Goal: Transaction & Acquisition: Book appointment/travel/reservation

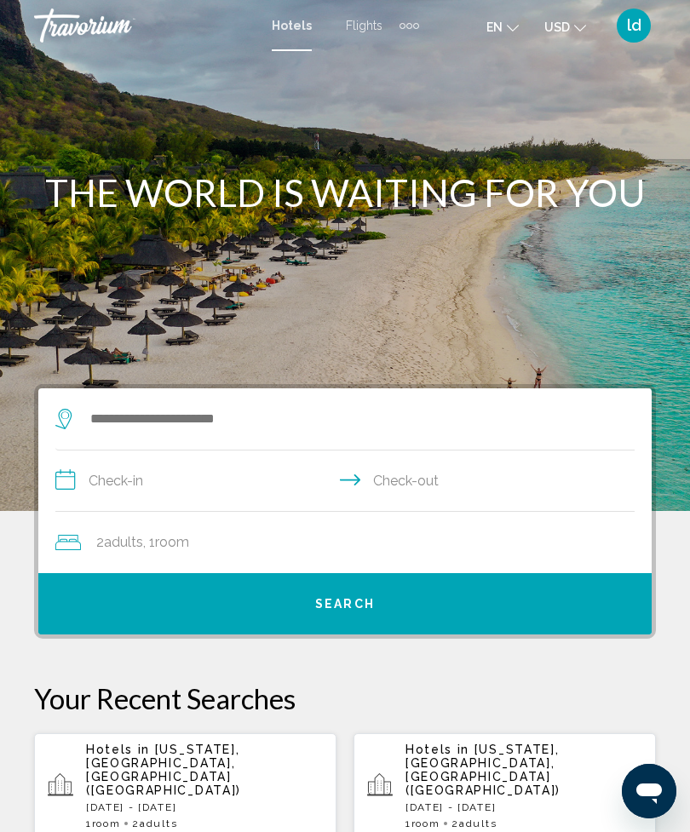
click at [507, 24] on icon "Change language" at bounding box center [513, 28] width 12 height 12
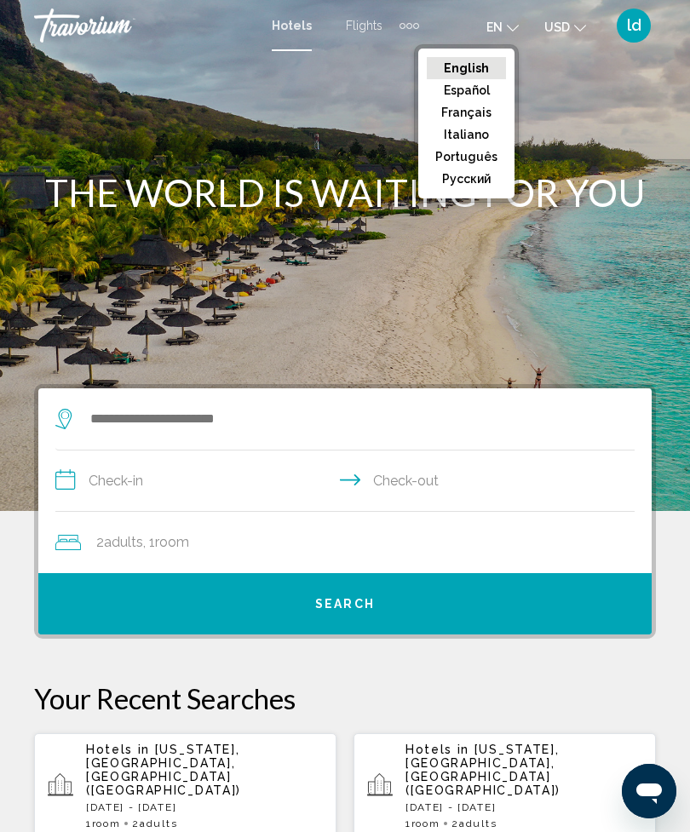
click at [474, 99] on button "Español" at bounding box center [466, 90] width 79 height 22
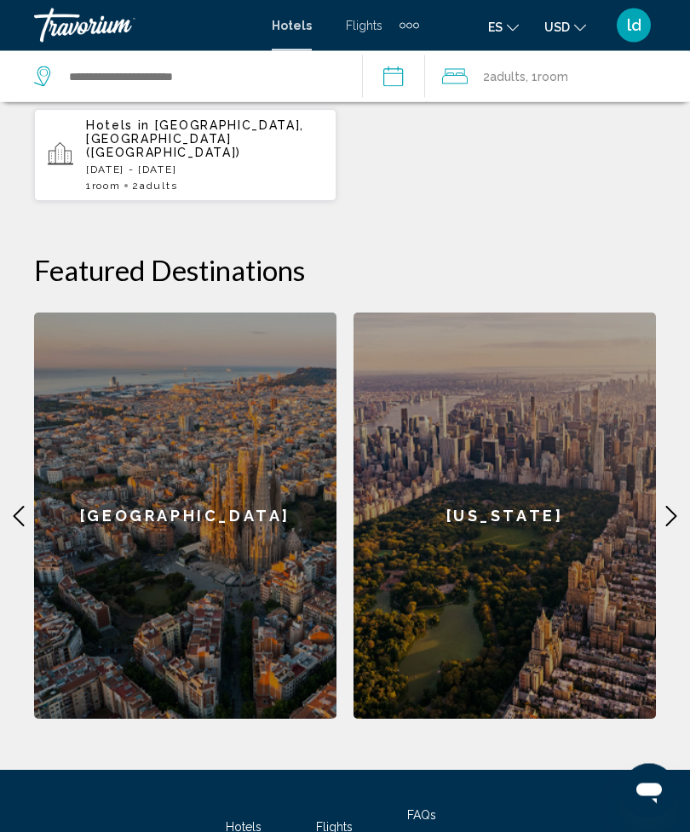
scroll to position [790, 0]
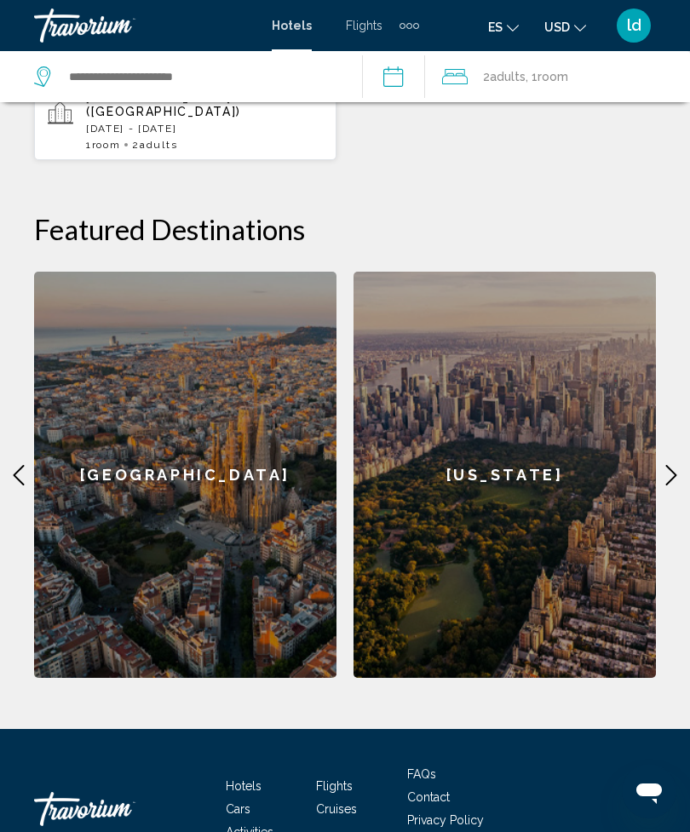
click at [336, 802] on span "Cruises" at bounding box center [336, 809] width 41 height 14
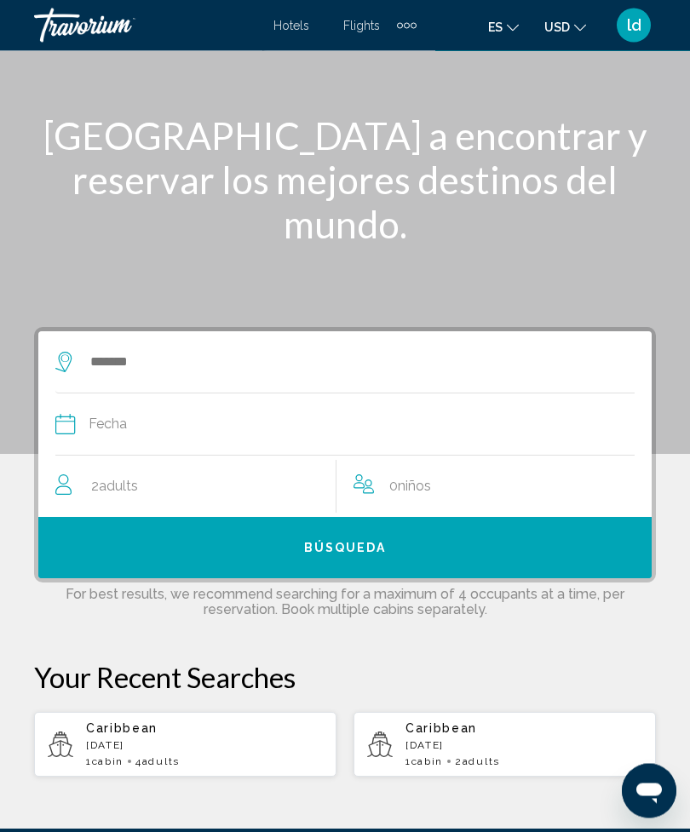
scroll to position [209, 0]
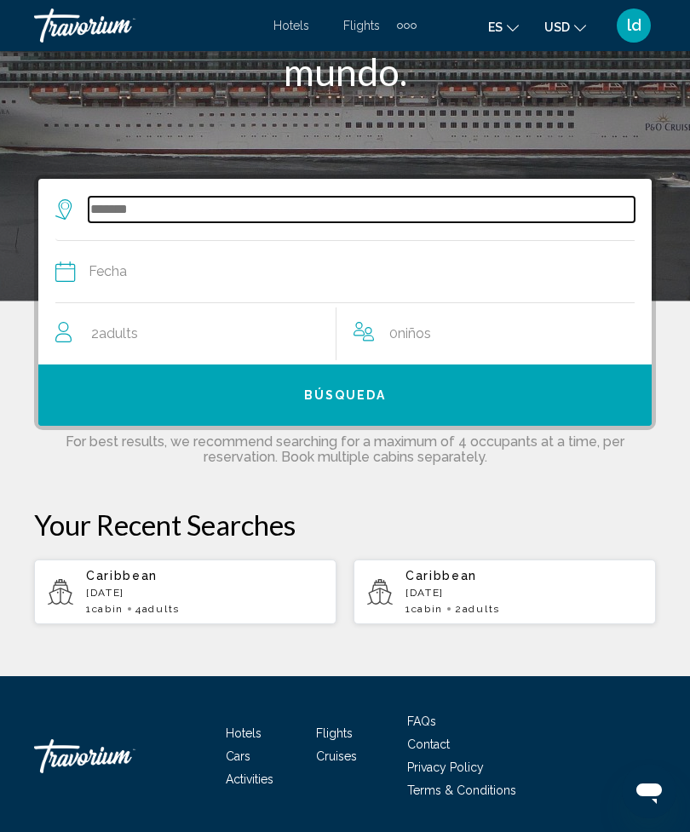
click at [128, 201] on input "Search widget" at bounding box center [362, 210] width 546 height 26
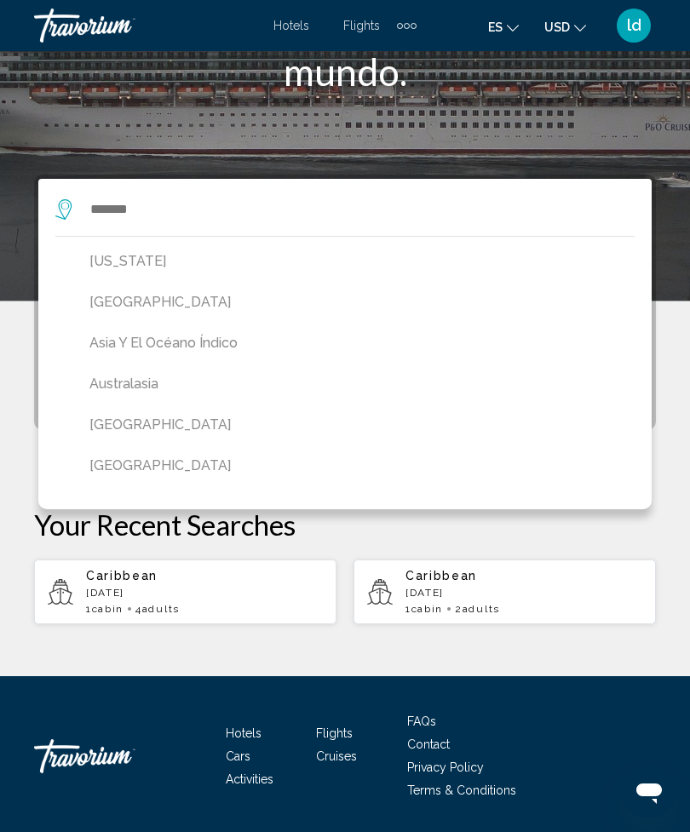
click at [139, 431] on button "[GEOGRAPHIC_DATA]" at bounding box center [349, 425] width 536 height 32
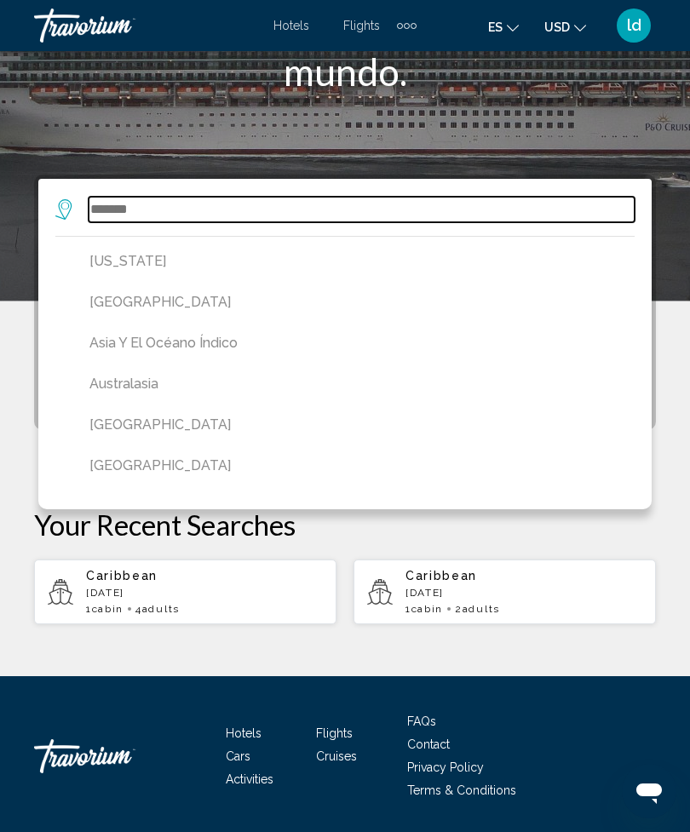
type input "*******"
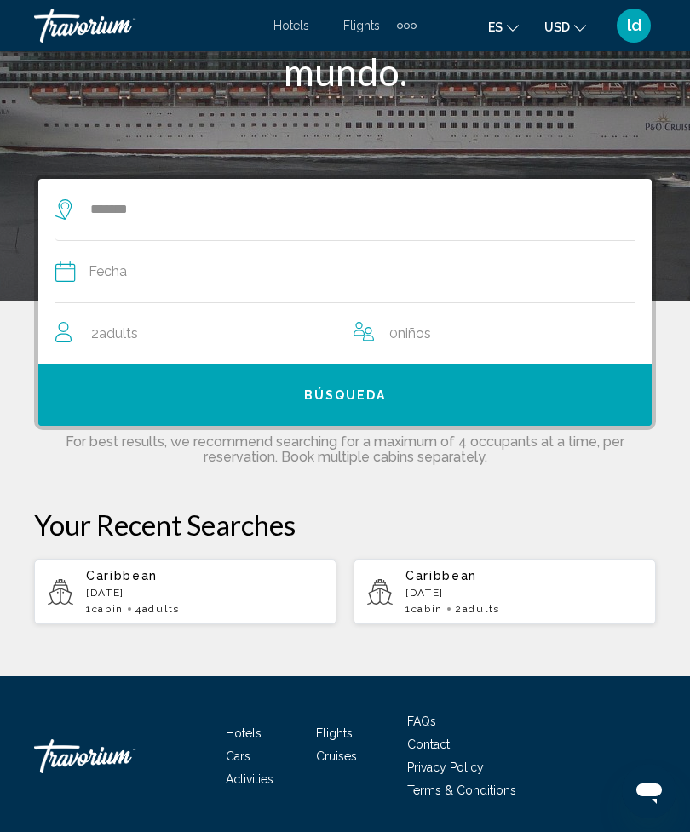
click at [121, 269] on span "Fecha" at bounding box center [108, 272] width 38 height 24
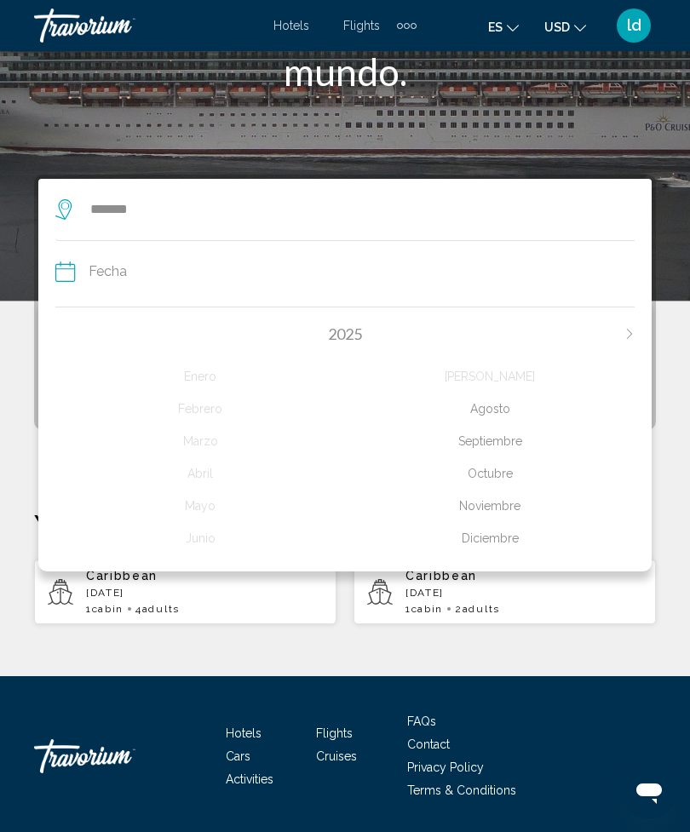
click at [507, 443] on div "Septiembre" at bounding box center [490, 441] width 290 height 31
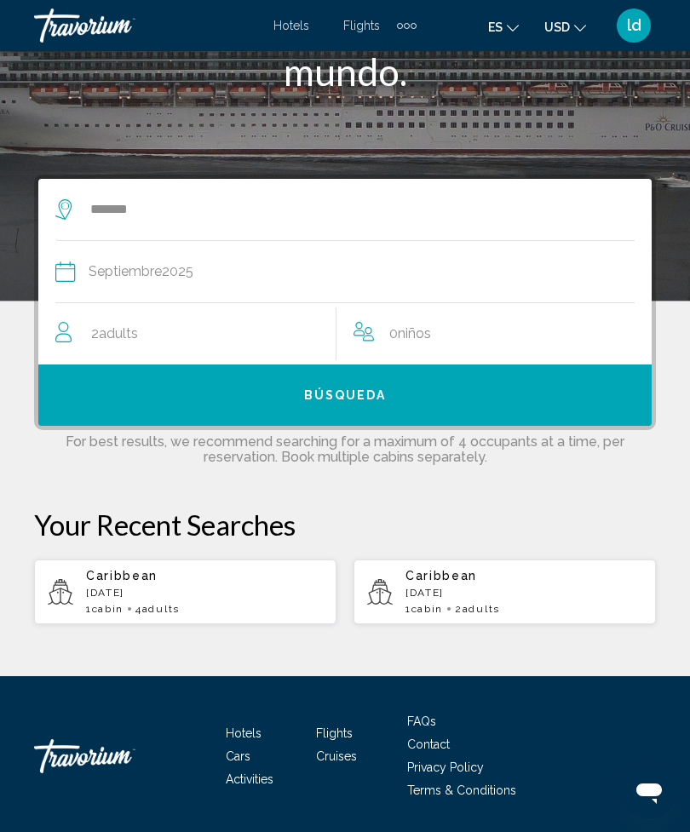
click at [382, 394] on span "Búsqueda" at bounding box center [345, 396] width 83 height 14
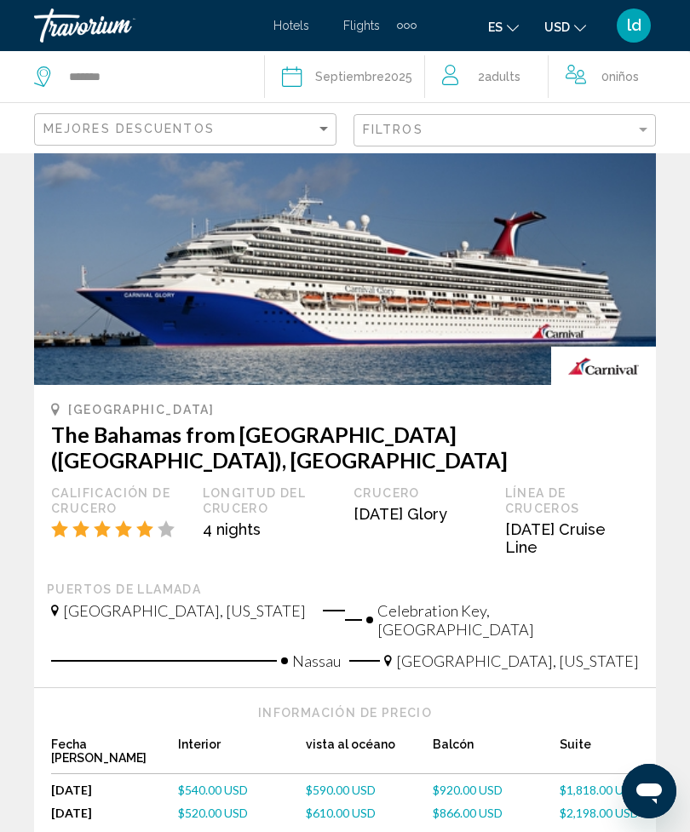
scroll to position [157, 0]
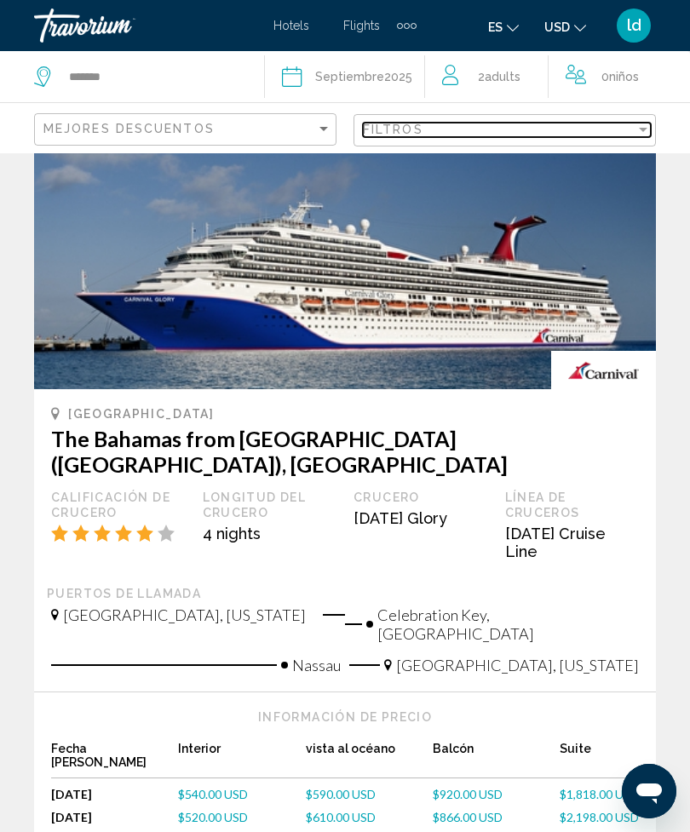
click at [634, 135] on div "Filtros" at bounding box center [499, 130] width 272 height 14
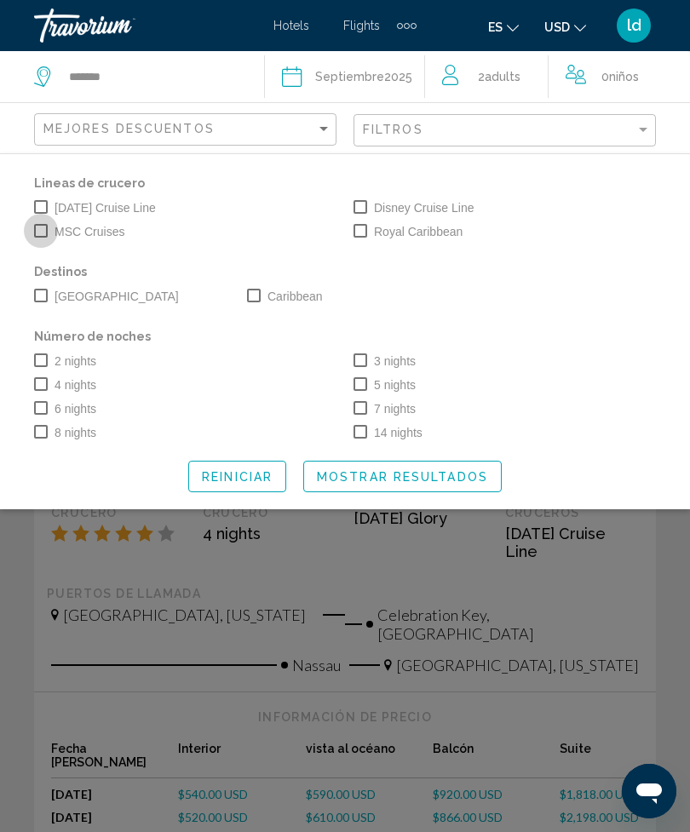
click at [43, 228] on span "Search widget" at bounding box center [41, 231] width 14 height 14
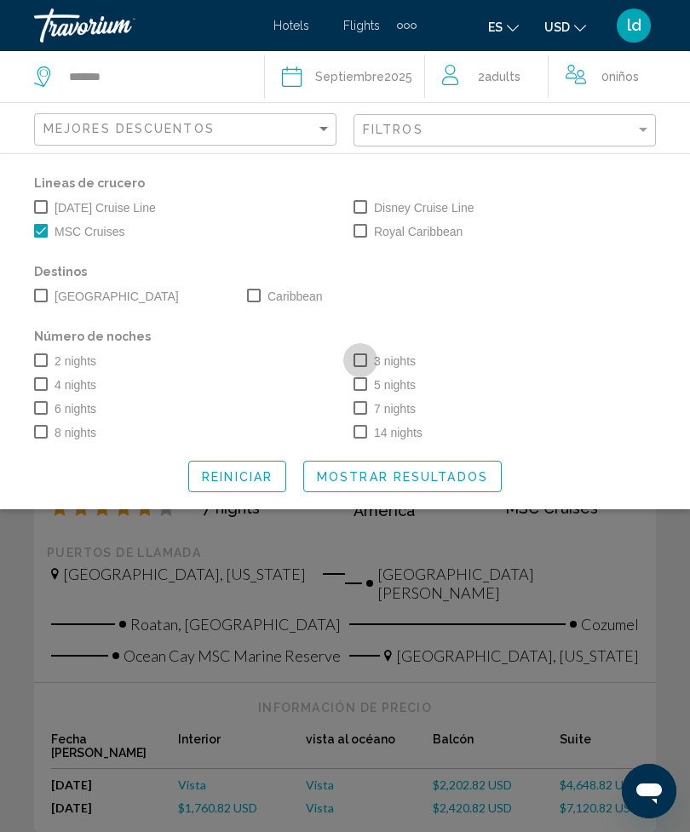
click at [368, 354] on label "3 nights" at bounding box center [384, 361] width 62 height 20
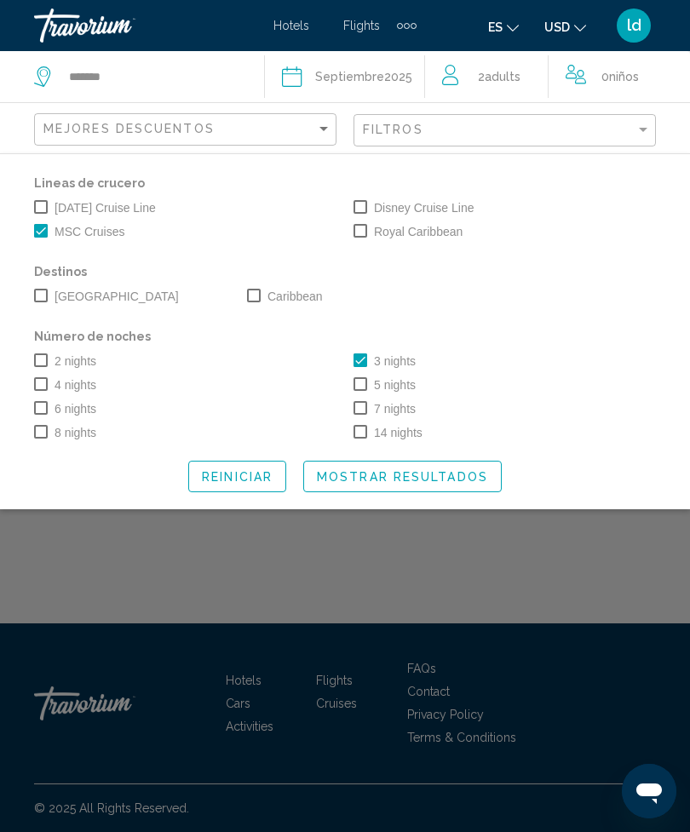
scroll to position [54, 0]
click at [43, 293] on span "Search widget" at bounding box center [41, 296] width 14 height 14
click at [466, 477] on span "Mostrar resultados" at bounding box center [402, 477] width 171 height 14
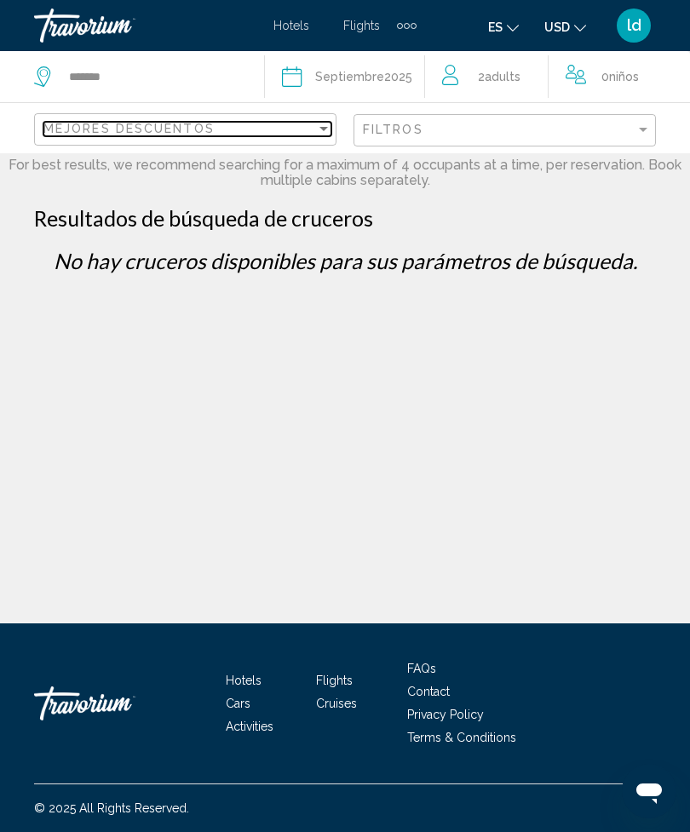
click at [310, 125] on div "Mejores descuentos" at bounding box center [179, 129] width 272 height 14
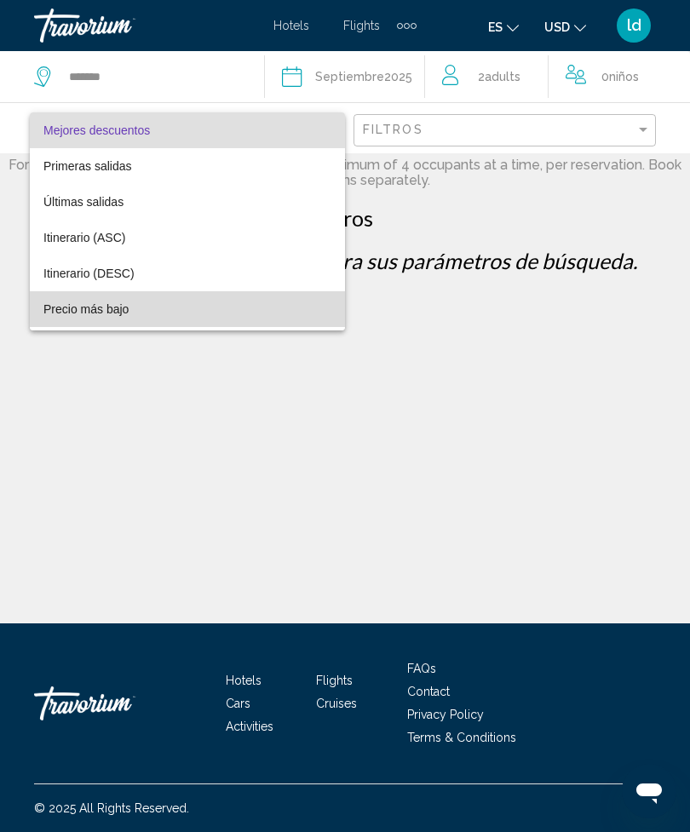
click at [113, 317] on span "Precio más bajo" at bounding box center [187, 309] width 288 height 36
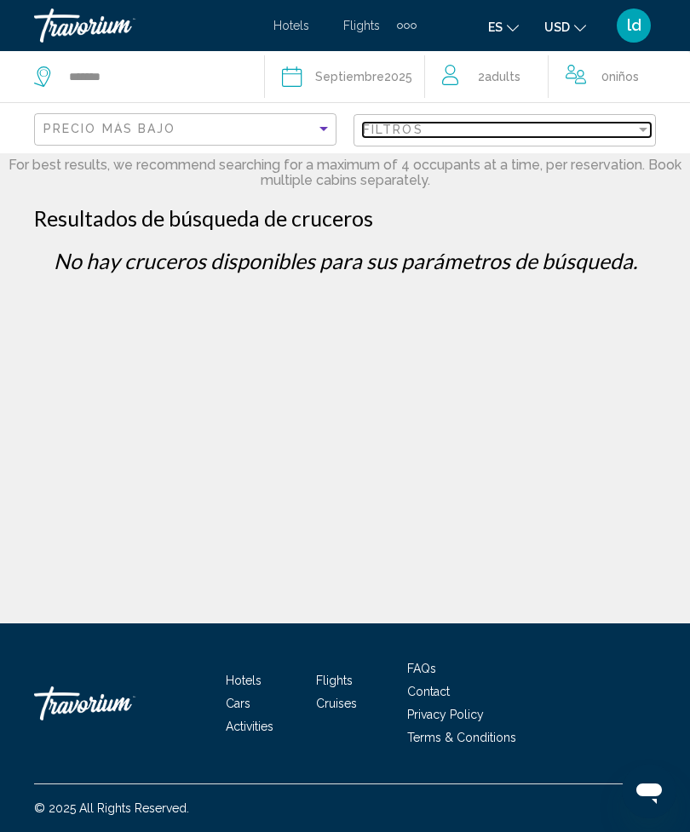
click at [621, 129] on div "Filtros" at bounding box center [499, 130] width 272 height 14
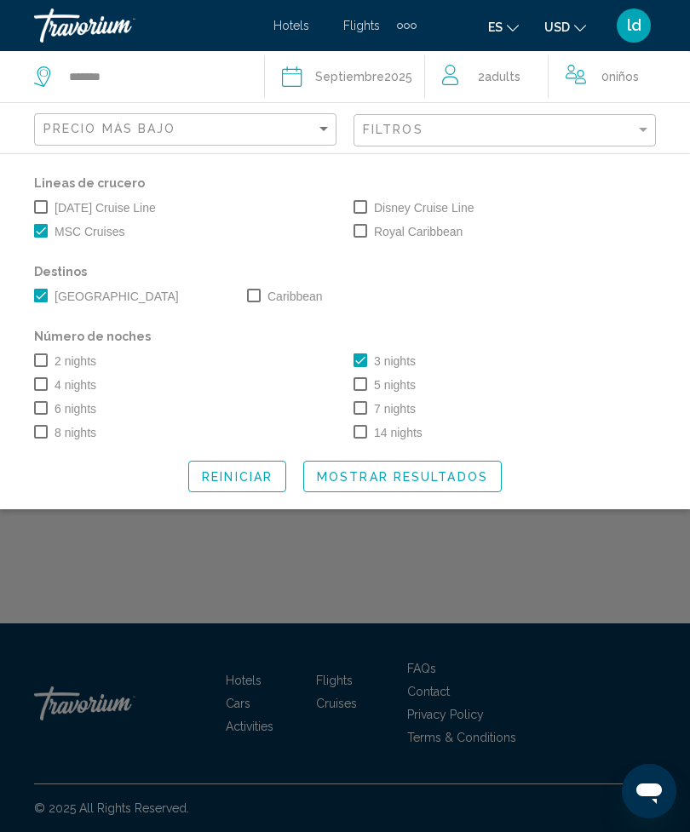
click at [459, 470] on span "Mostrar resultados" at bounding box center [402, 477] width 171 height 14
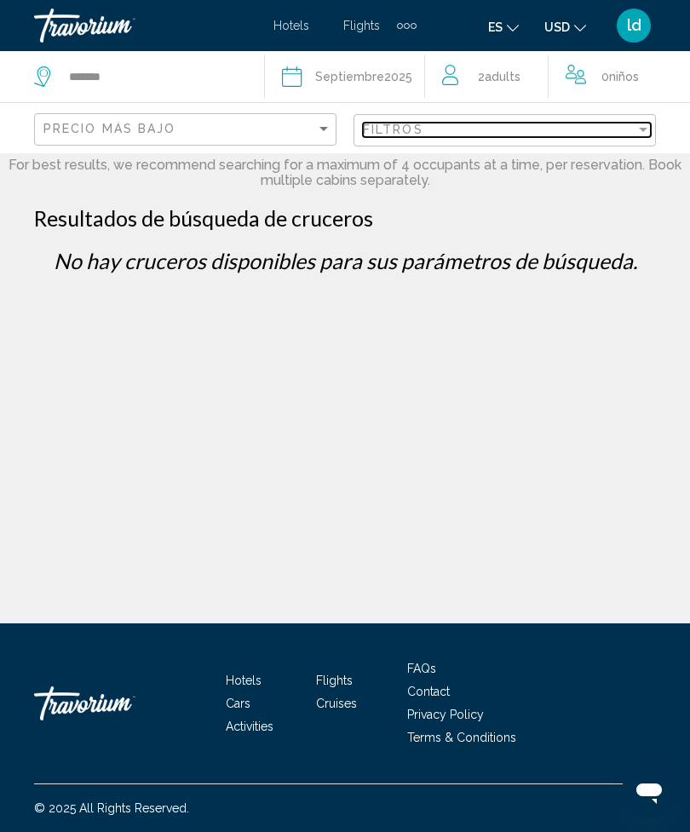
click at [605, 134] on div "Filtros" at bounding box center [499, 130] width 272 height 14
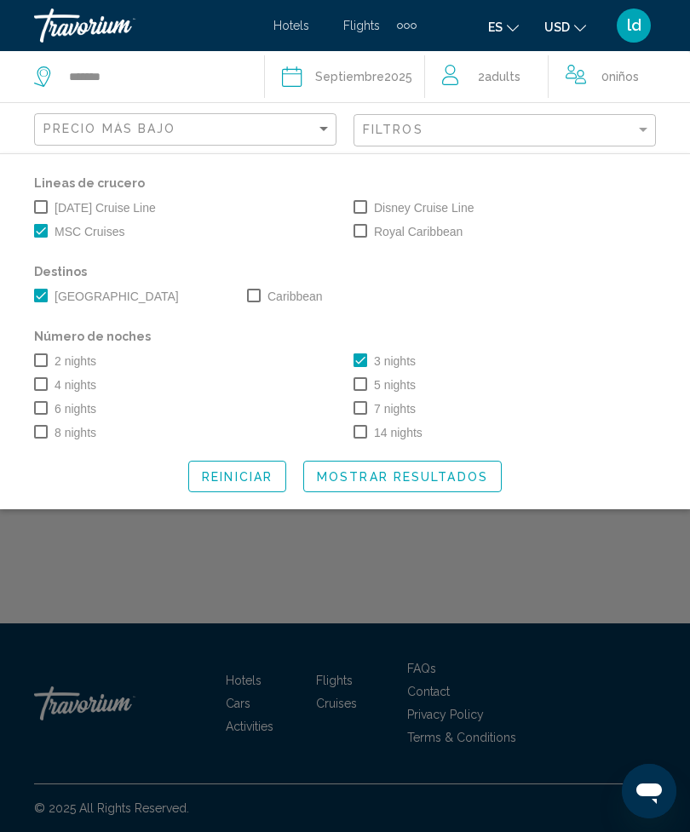
click at [465, 475] on span "Mostrar resultados" at bounding box center [402, 477] width 171 height 14
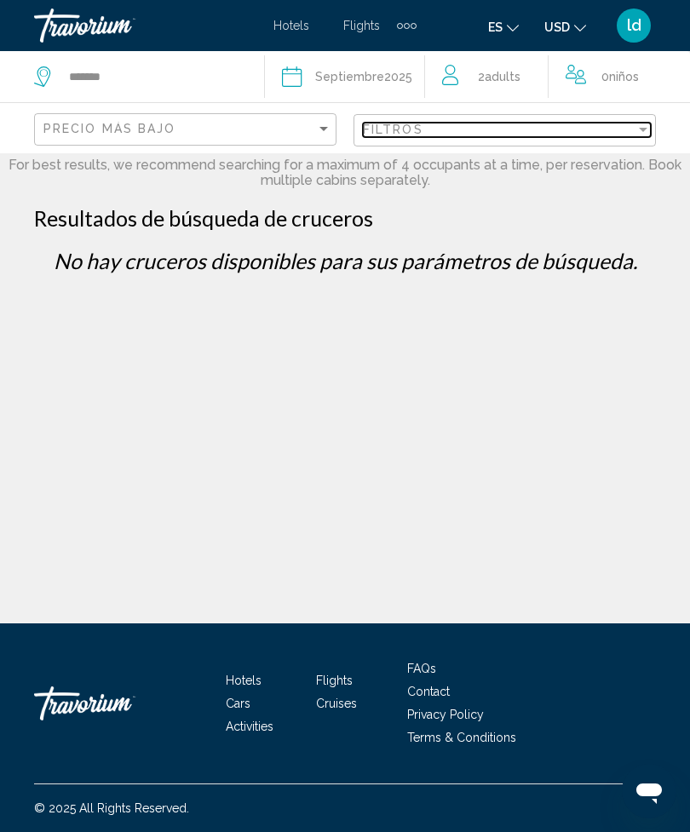
click at [614, 126] on div "Filtros" at bounding box center [499, 130] width 272 height 14
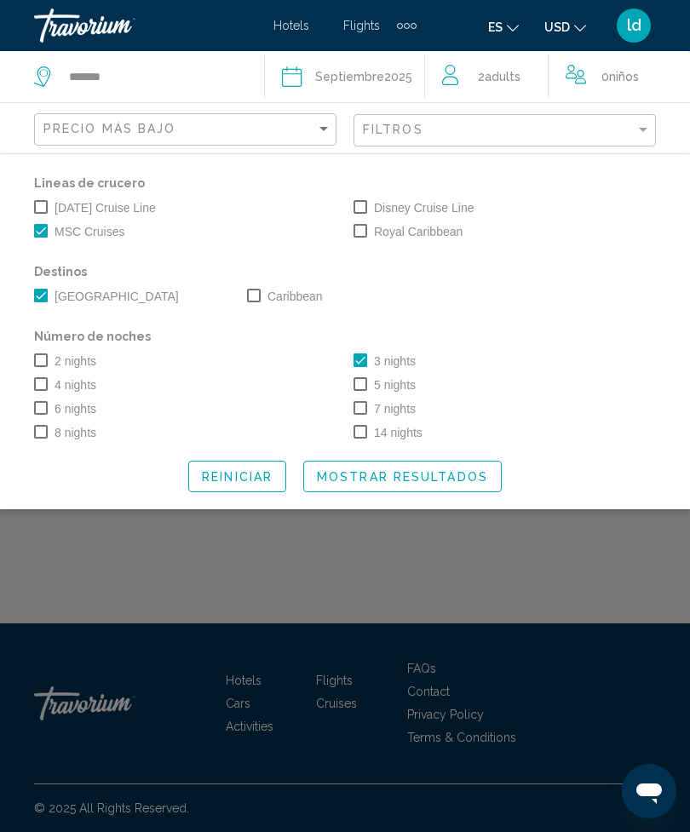
click at [368, 238] on label "Royal Caribbean" at bounding box center [407, 231] width 109 height 20
click at [474, 474] on span "Mostrar resultados" at bounding box center [402, 477] width 171 height 14
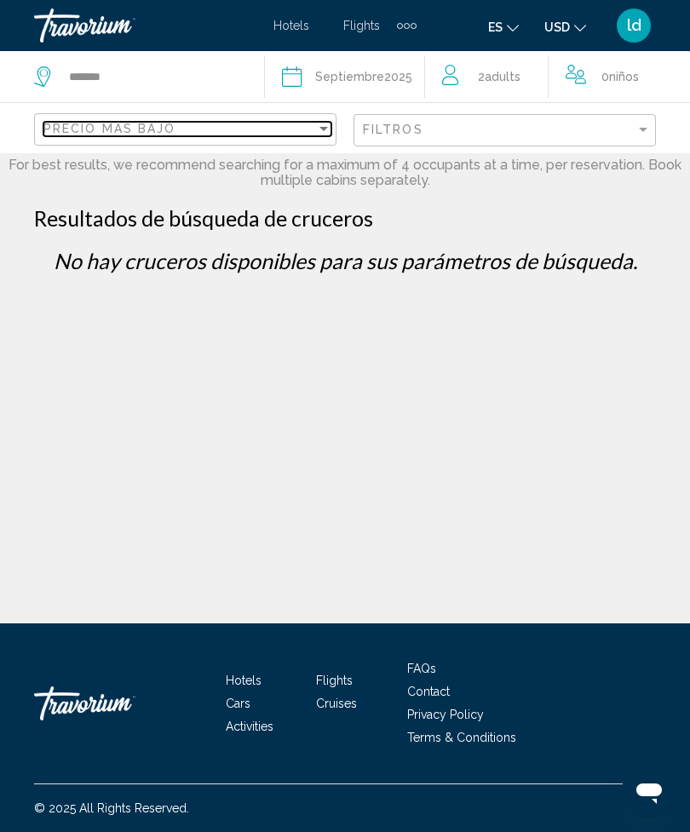
click at [311, 135] on div "Precio más bajo" at bounding box center [179, 129] width 272 height 14
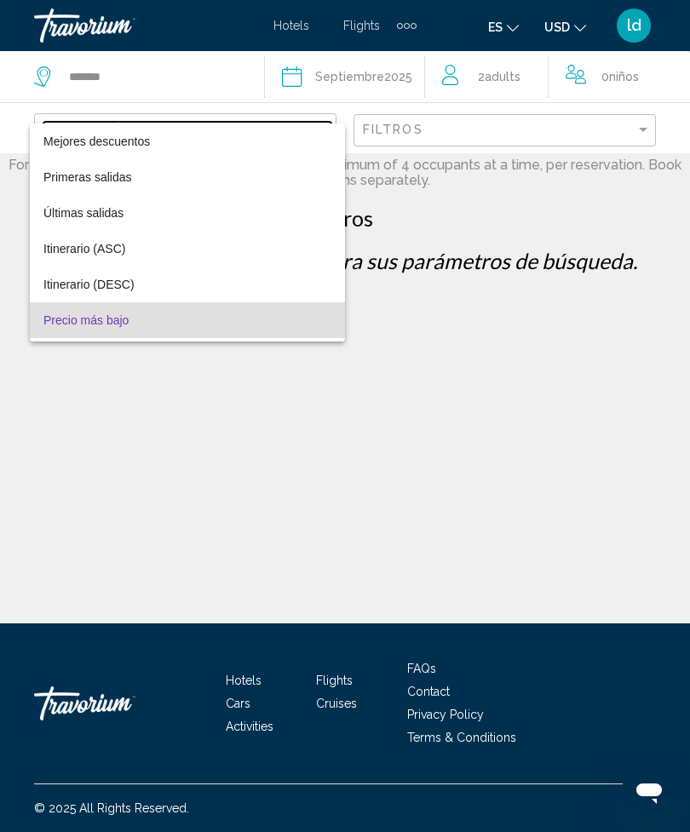
scroll to position [32, 0]
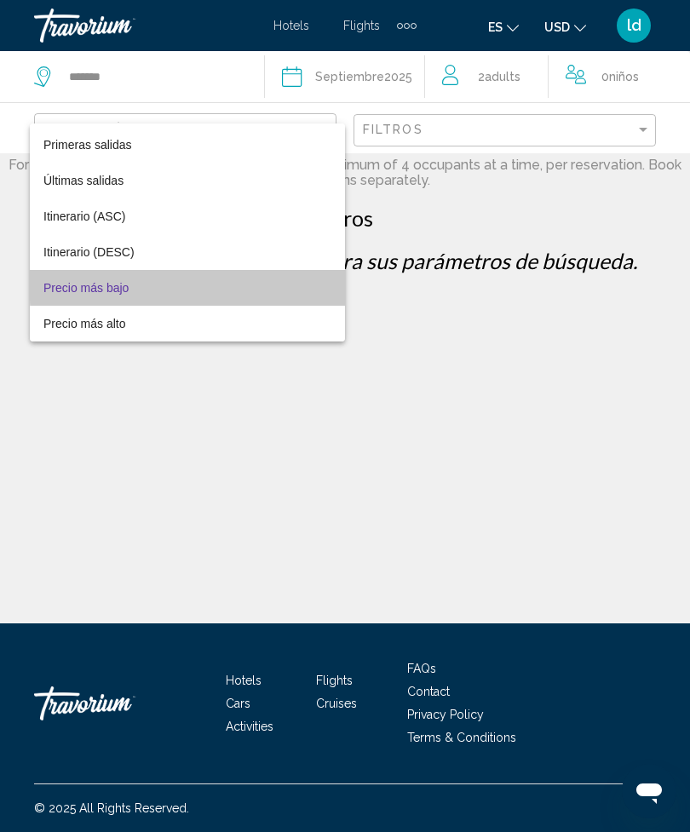
click at [264, 283] on span "Precio más bajo" at bounding box center [187, 288] width 288 height 36
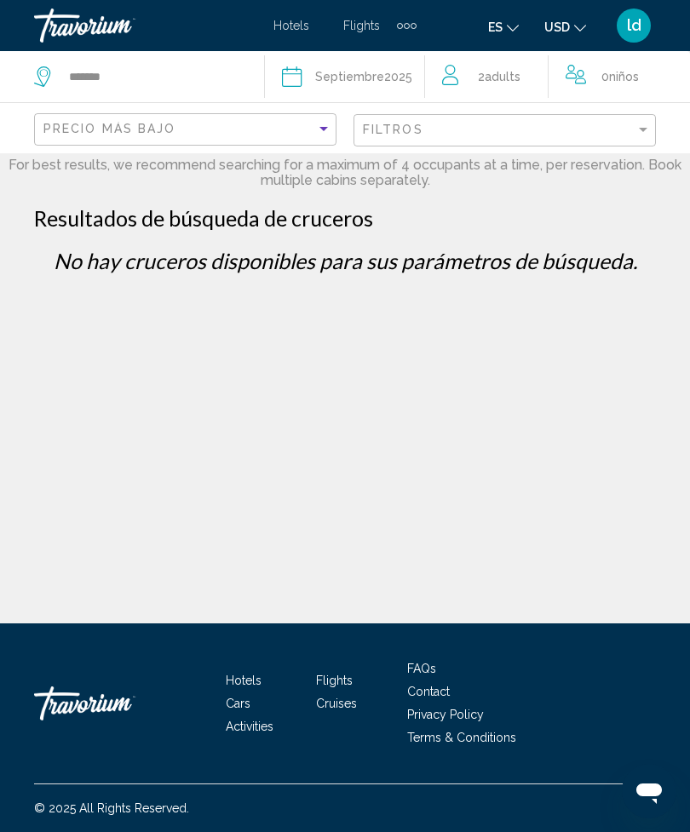
click at [584, 71] on icon "Travelers: 2 adults, 0 children" at bounding box center [580, 73] width 7 height 7
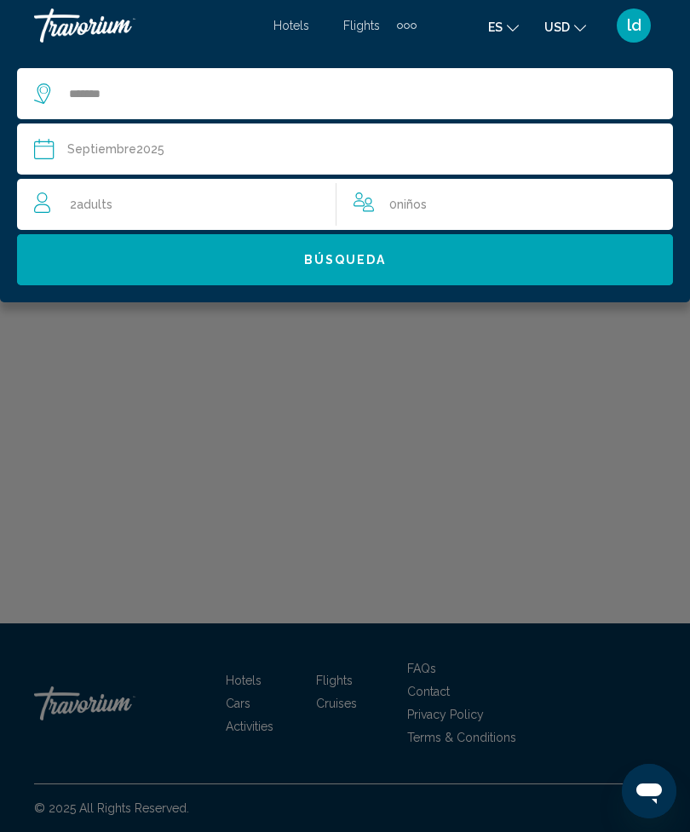
click at [388, 199] on div "0 Niño Niños" at bounding box center [504, 204] width 302 height 24
click at [640, 201] on icon "Increment children" at bounding box center [647, 201] width 15 height 20
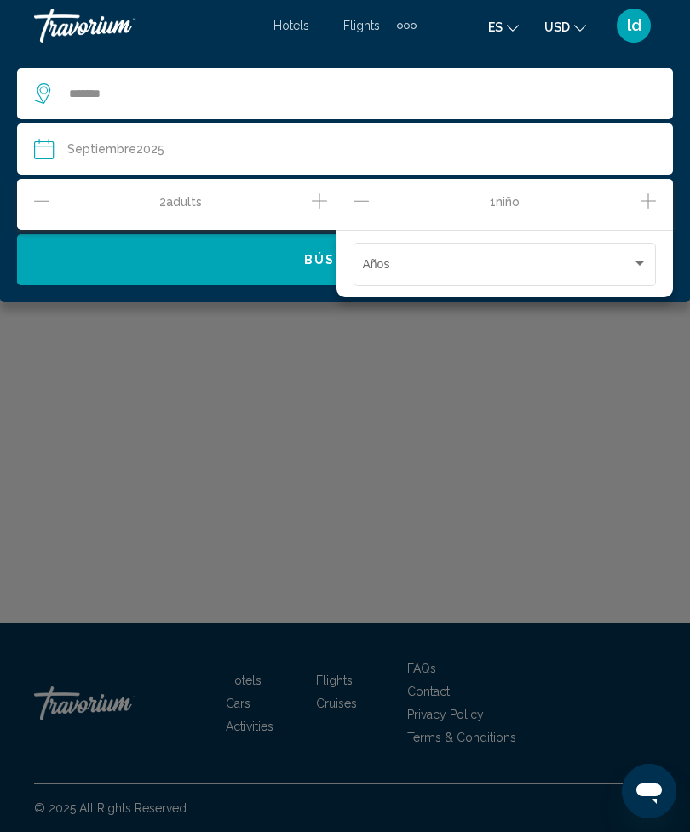
click at [629, 264] on span "Travelers: 2 adults, 1 child" at bounding box center [497, 268] width 269 height 14
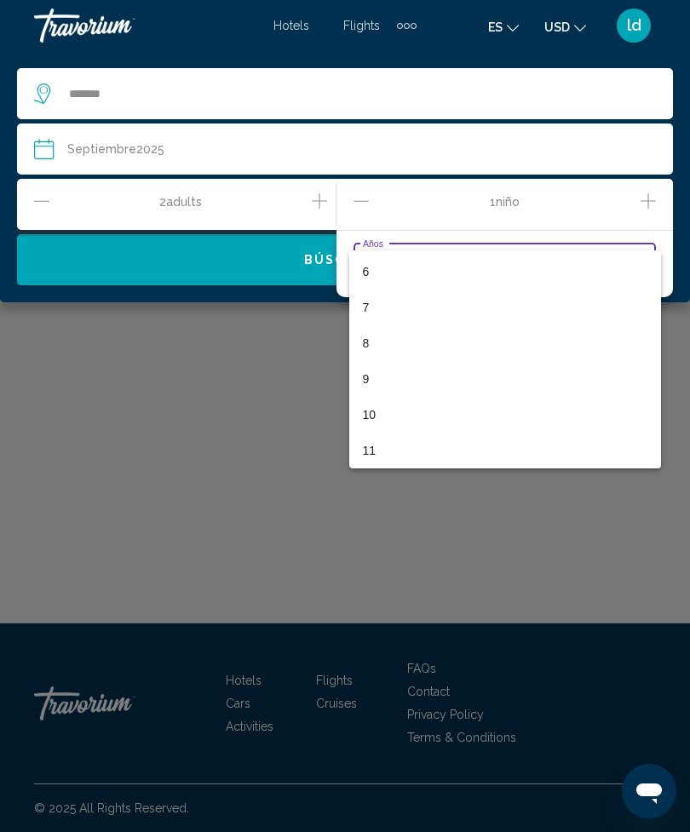
scroll to position [211, 0]
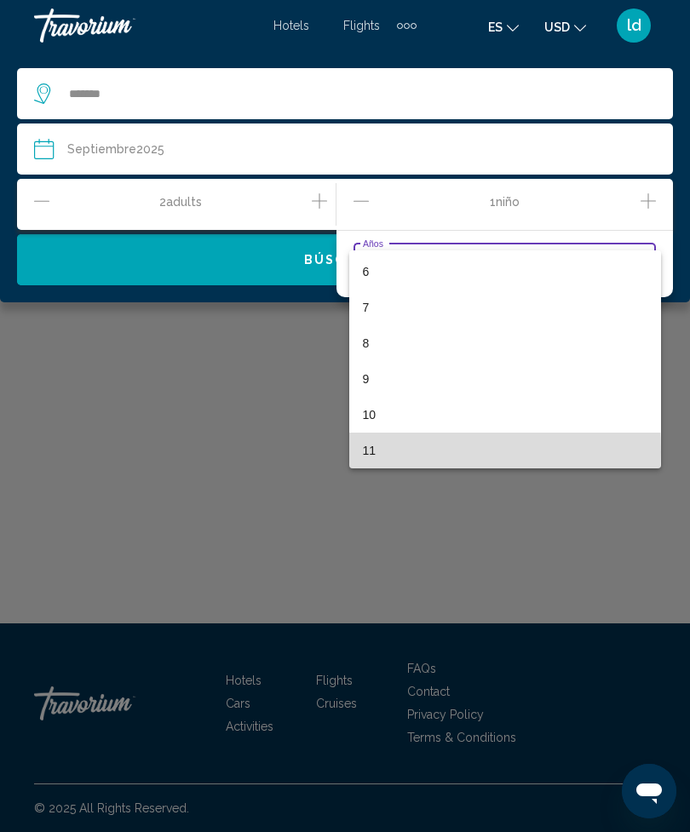
click at [371, 452] on span "11" at bounding box center [505, 451] width 284 height 36
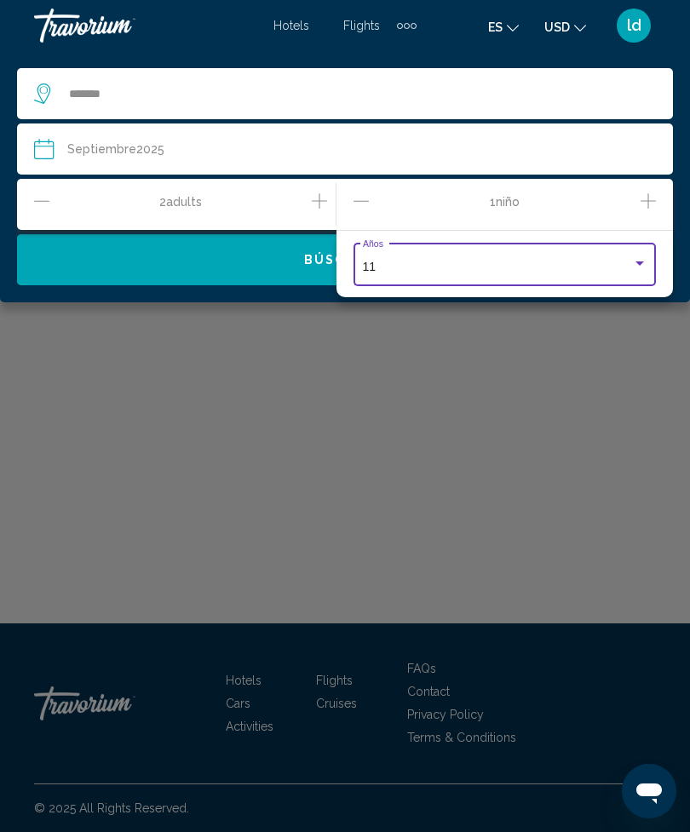
click at [645, 195] on icon "Increment children" at bounding box center [647, 201] width 15 height 20
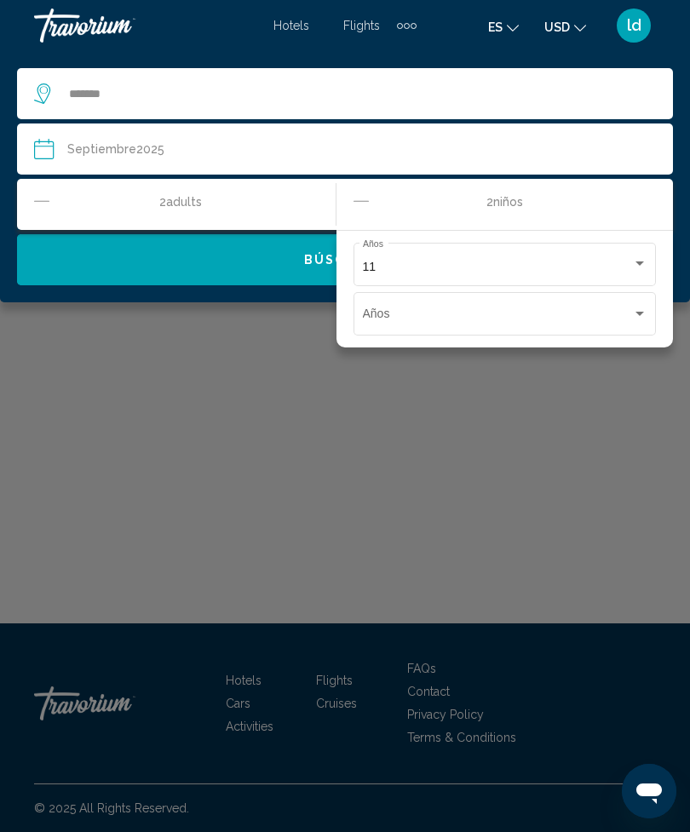
click at [635, 316] on div "Travelers: 2 adults, 2 children" at bounding box center [639, 314] width 9 height 4
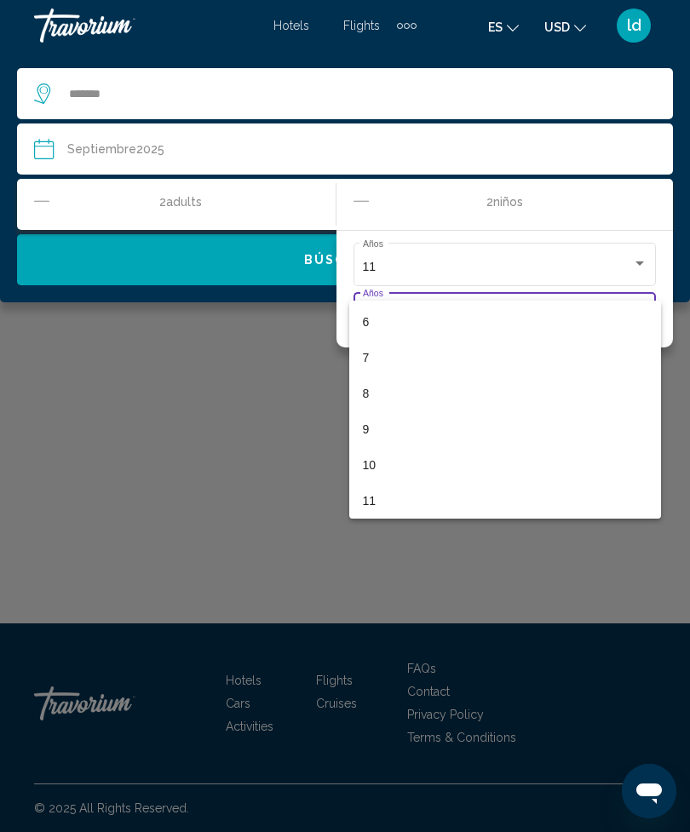
click at [294, 497] on div at bounding box center [345, 416] width 690 height 832
